Goal: Find specific page/section: Find specific page/section

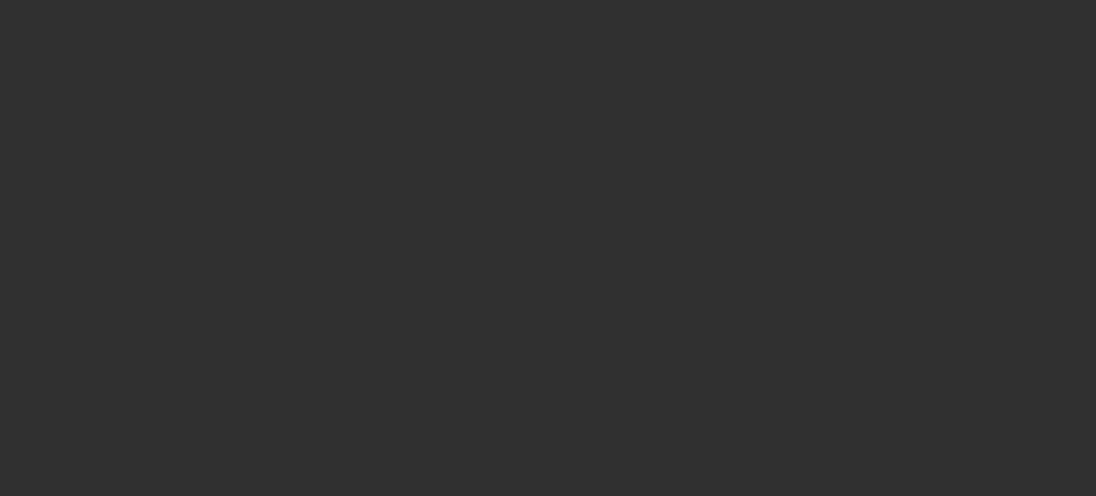
select select "10"
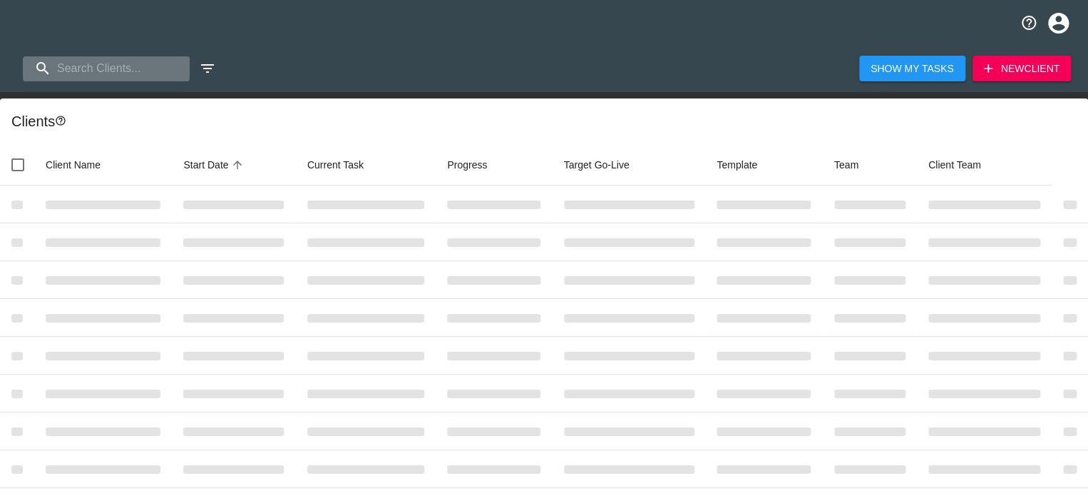
click at [129, 73] on input "search" at bounding box center [106, 68] width 167 height 25
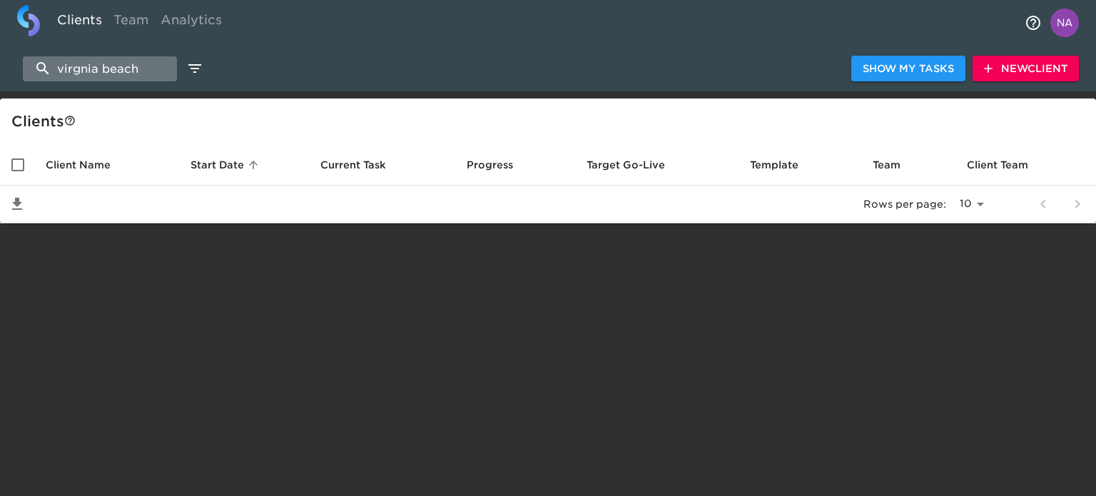
click at [95, 71] on input "virgnia beach" at bounding box center [100, 68] width 154 height 25
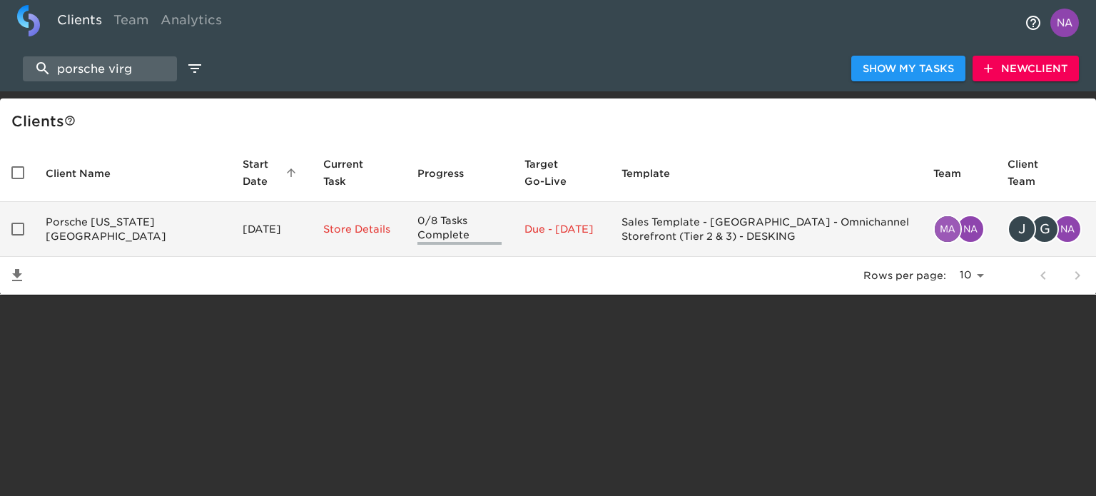
type input "porsche virg"
click at [151, 235] on td "Porsche [US_STATE][GEOGRAPHIC_DATA]" at bounding box center [132, 229] width 197 height 55
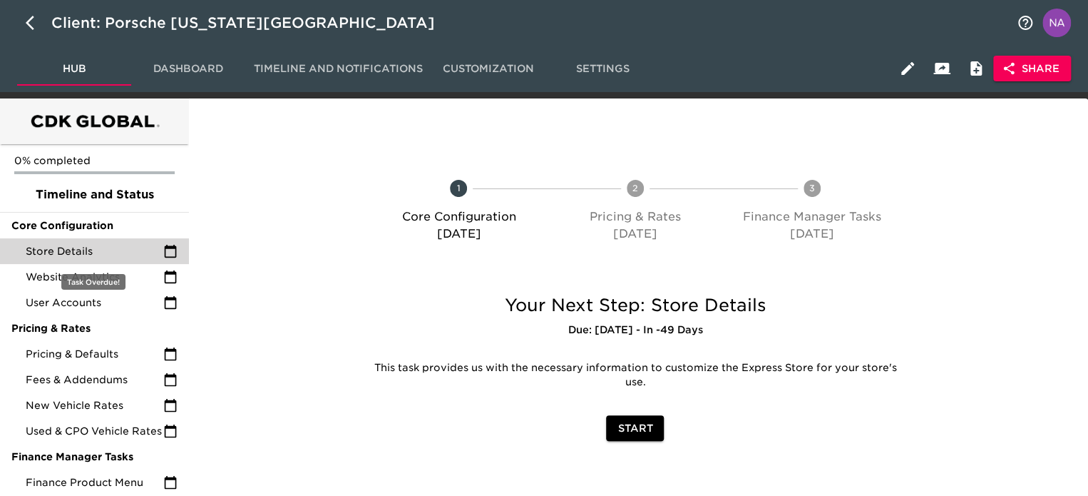
click at [127, 240] on div "Store Details" at bounding box center [94, 251] width 189 height 26
